Goal: Navigation & Orientation: Find specific page/section

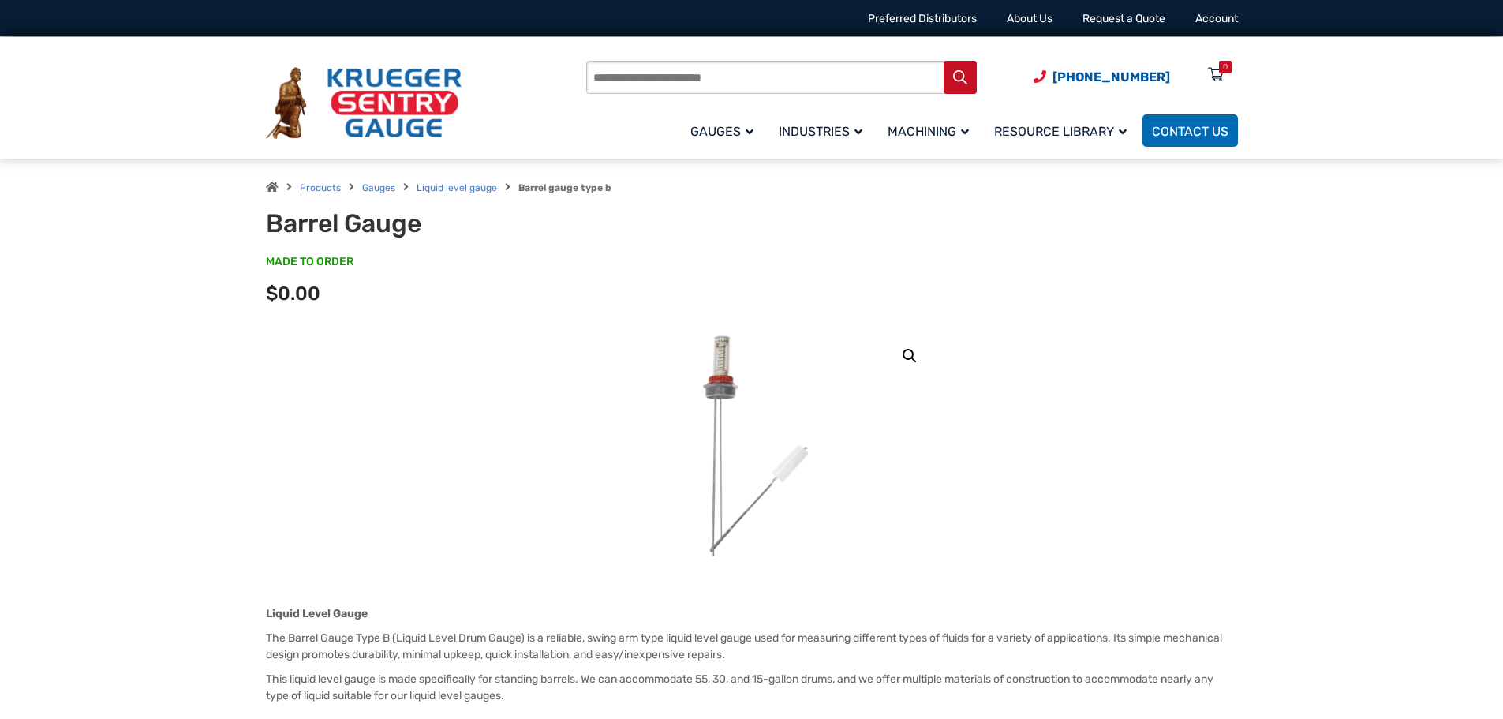
drag, startPoint x: 1375, startPoint y: 627, endPoint x: 1294, endPoint y: 372, distance: 267.3
click at [441, 189] on link "Liquid level gauge" at bounding box center [457, 187] width 80 height 11
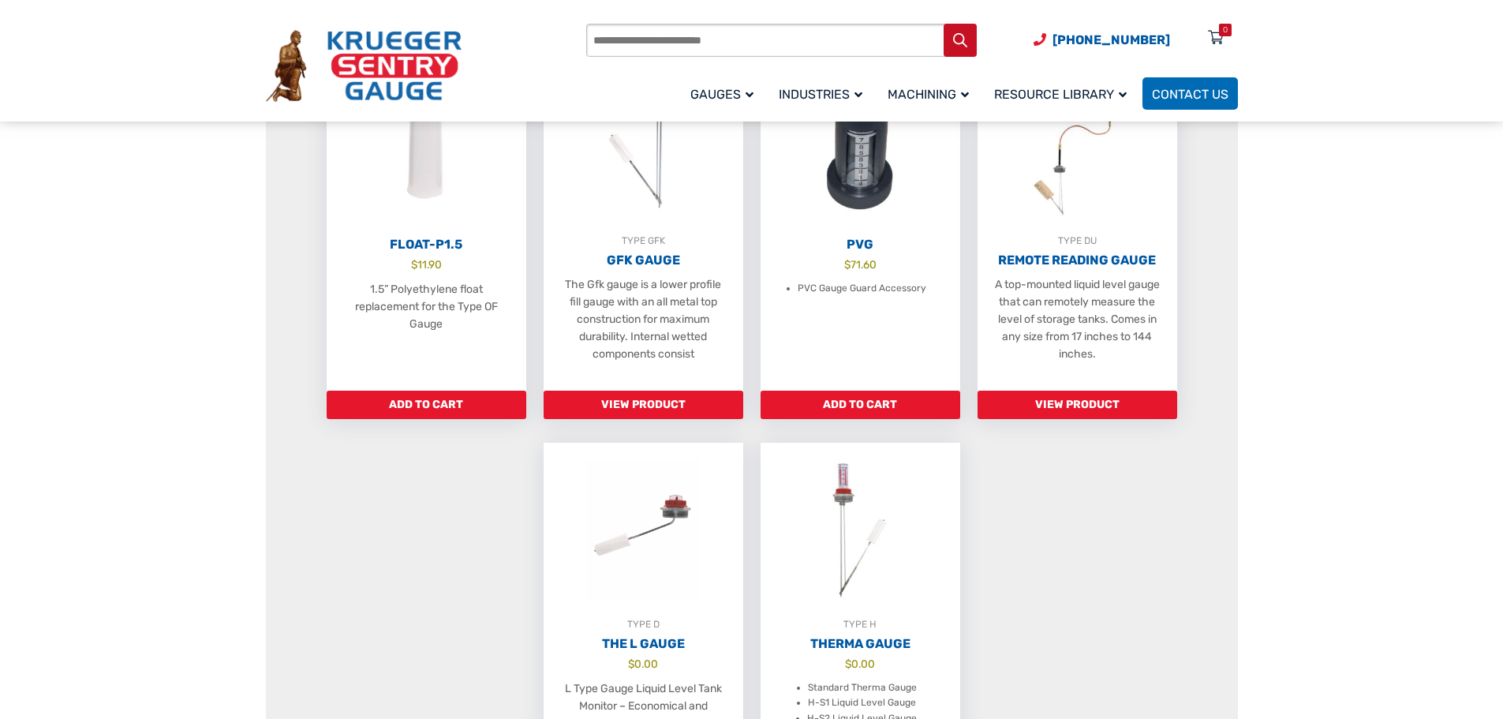
scroll to position [947, 0]
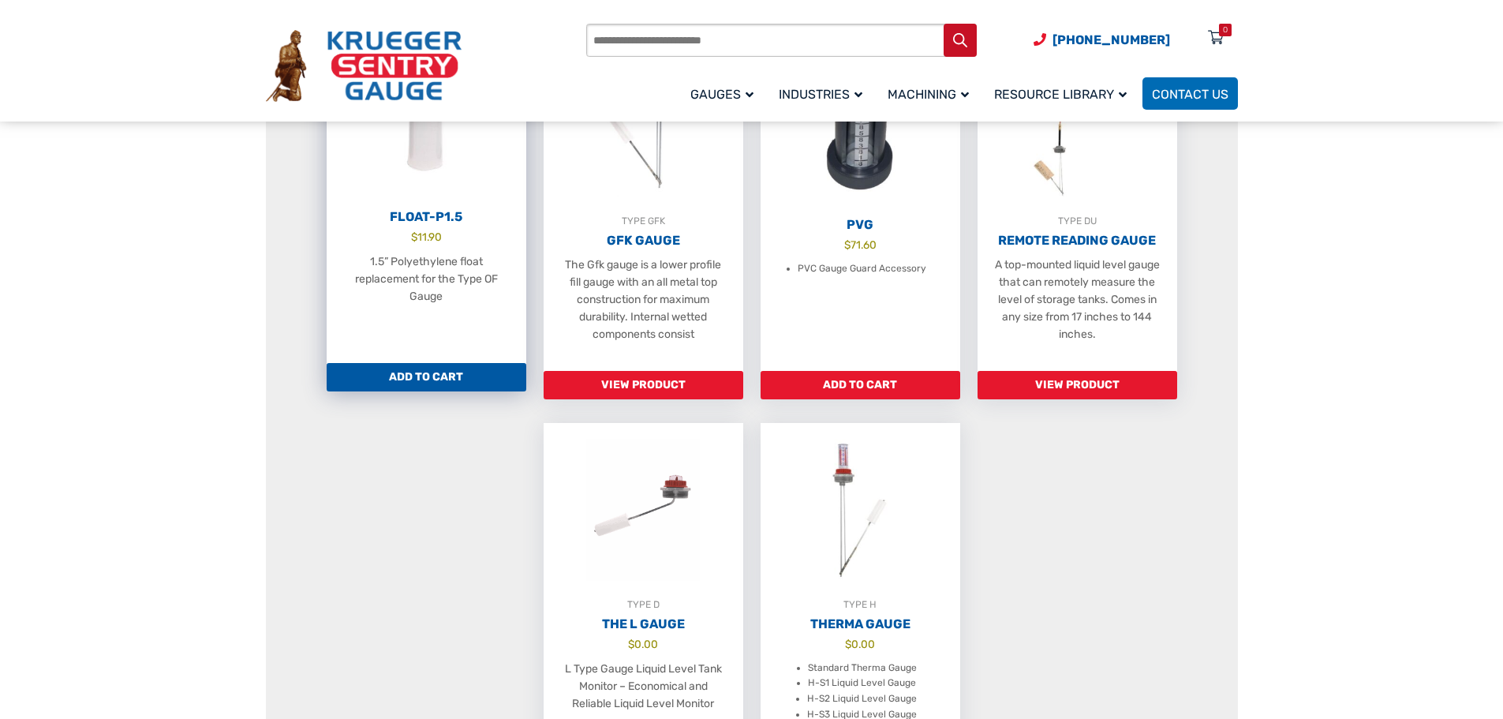
click at [431, 179] on img at bounding box center [427, 119] width 200 height 174
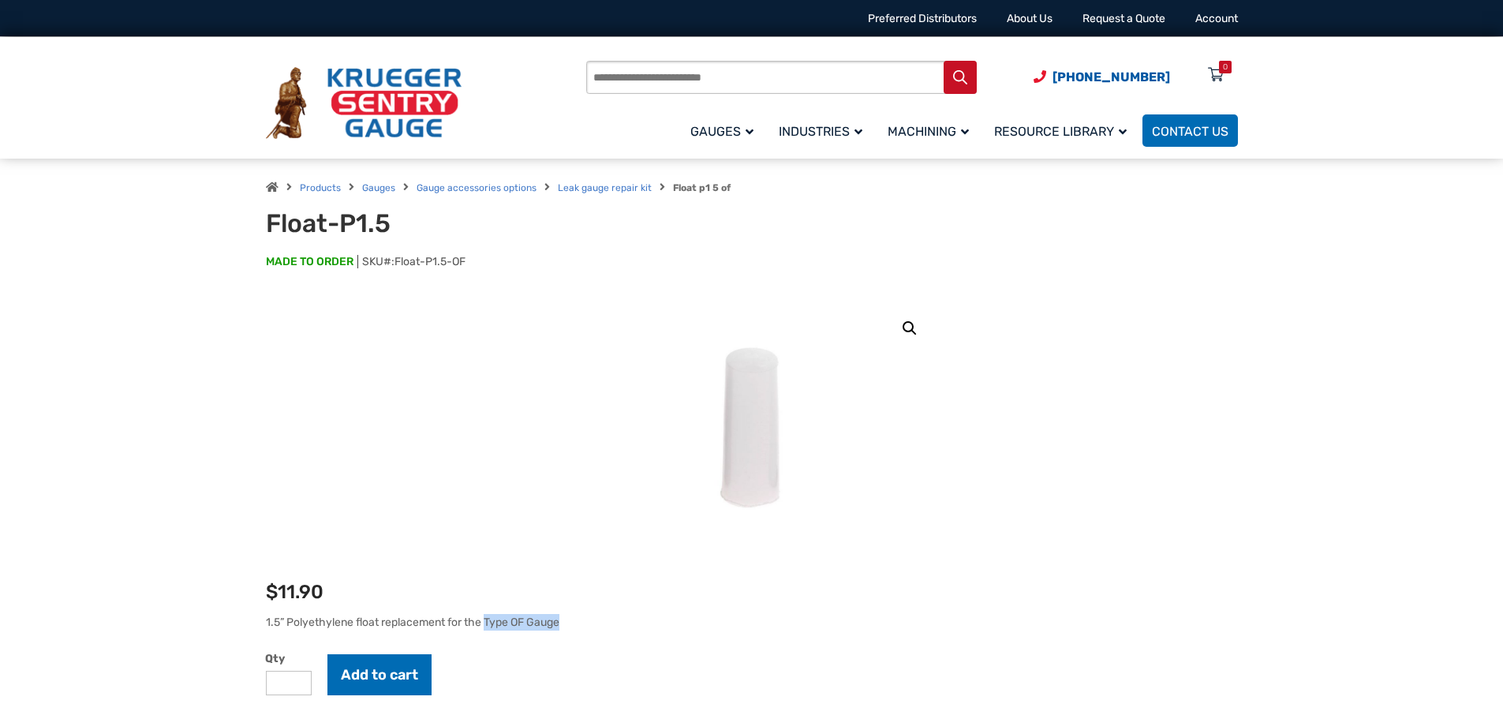
drag, startPoint x: 567, startPoint y: 624, endPoint x: 485, endPoint y: 623, distance: 82.1
click at [485, 623] on p "1.5” Polyethylene float replacement for the Type OF Gauge" at bounding box center [752, 622] width 972 height 17
click at [500, 191] on link "Gauge accessories options" at bounding box center [477, 187] width 120 height 11
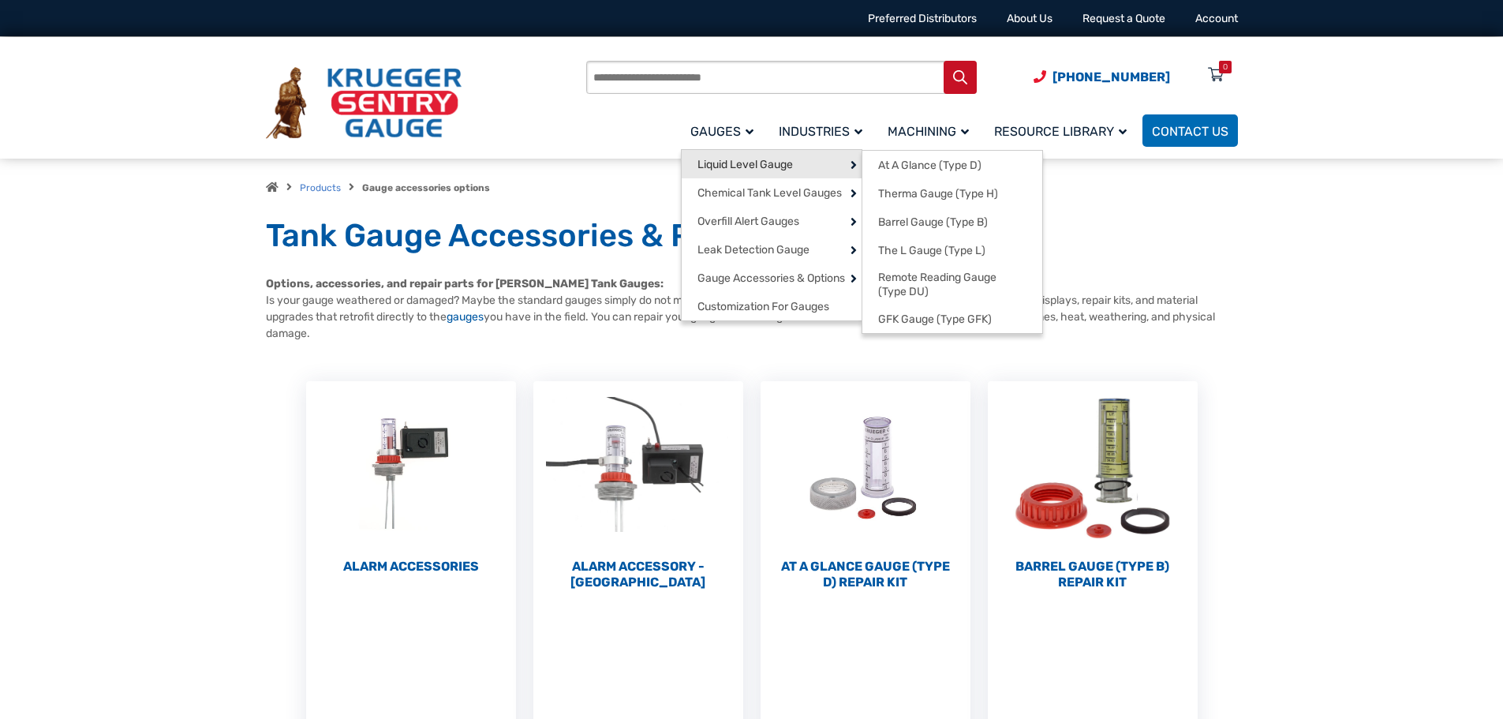
click at [728, 158] on span "Liquid Level Gauge" at bounding box center [745, 165] width 95 height 14
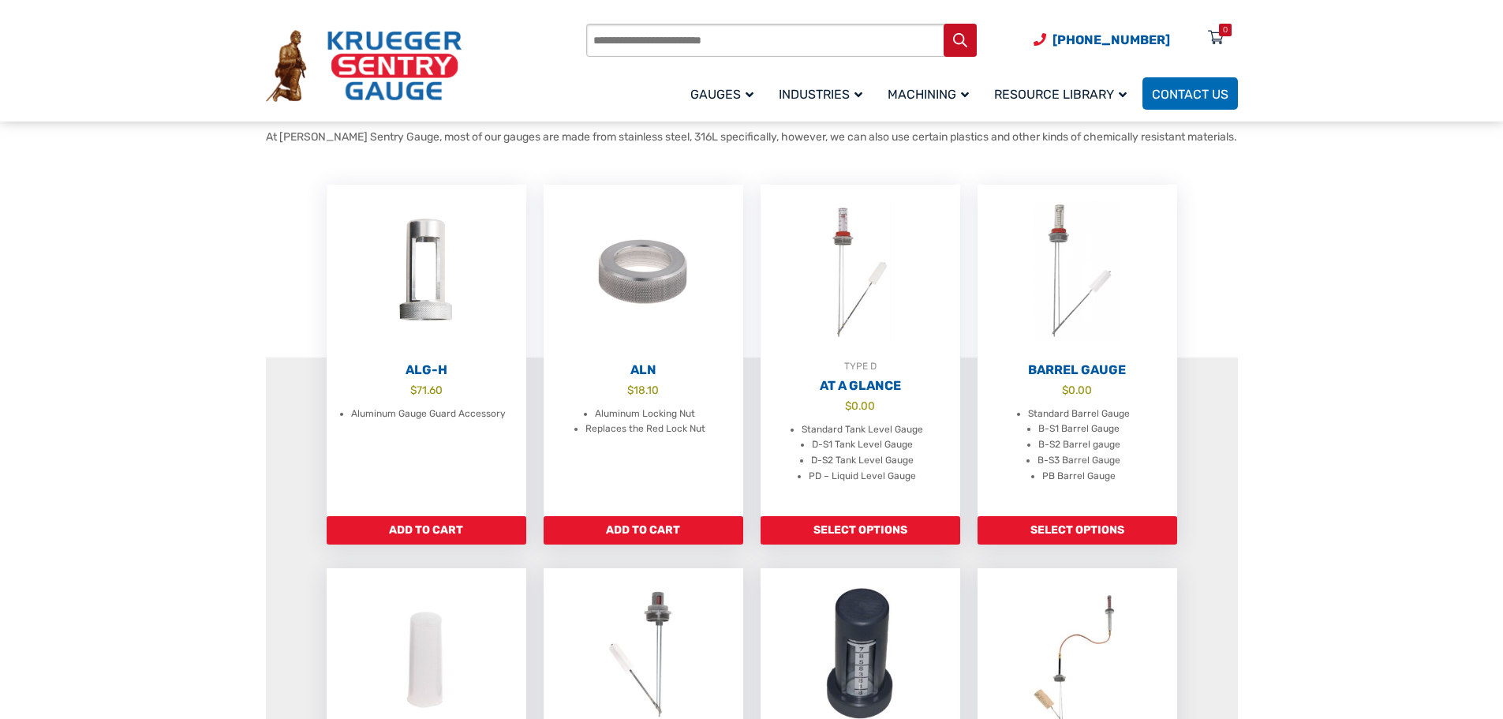
scroll to position [395, 0]
